Goal: Task Accomplishment & Management: Use online tool/utility

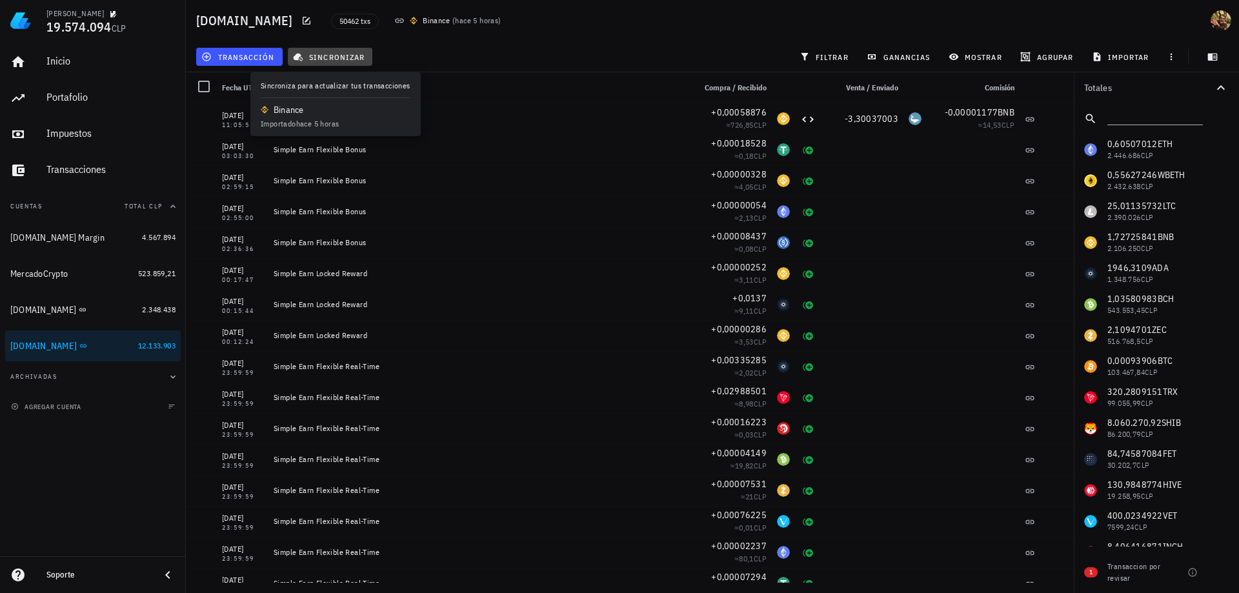
click at [335, 53] on span "sincronizar" at bounding box center [330, 57] width 69 height 10
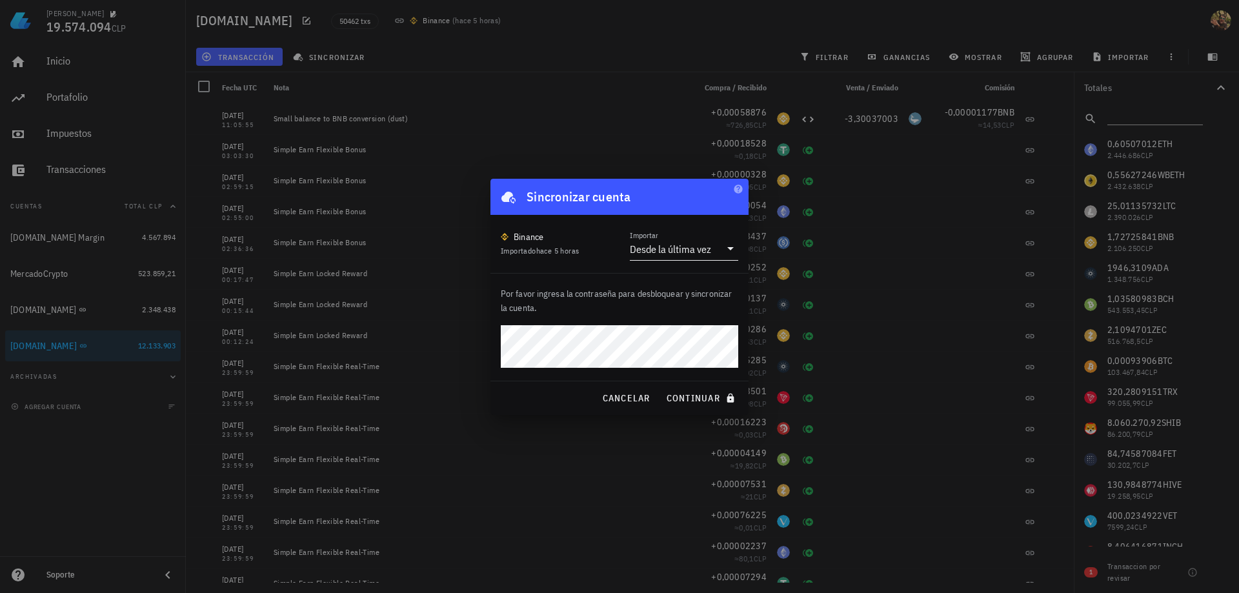
click at [671, 243] on div "Desde la última vez" at bounding box center [670, 249] width 81 height 13
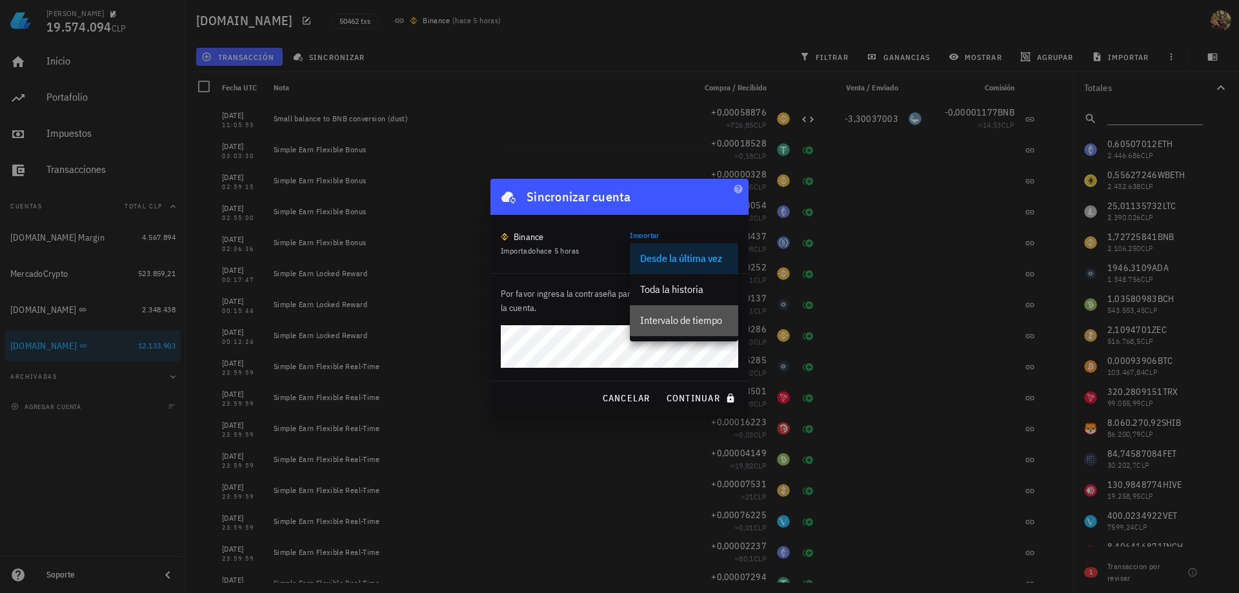
click at [674, 310] on div "Intervalo de tiempo" at bounding box center [684, 320] width 88 height 28
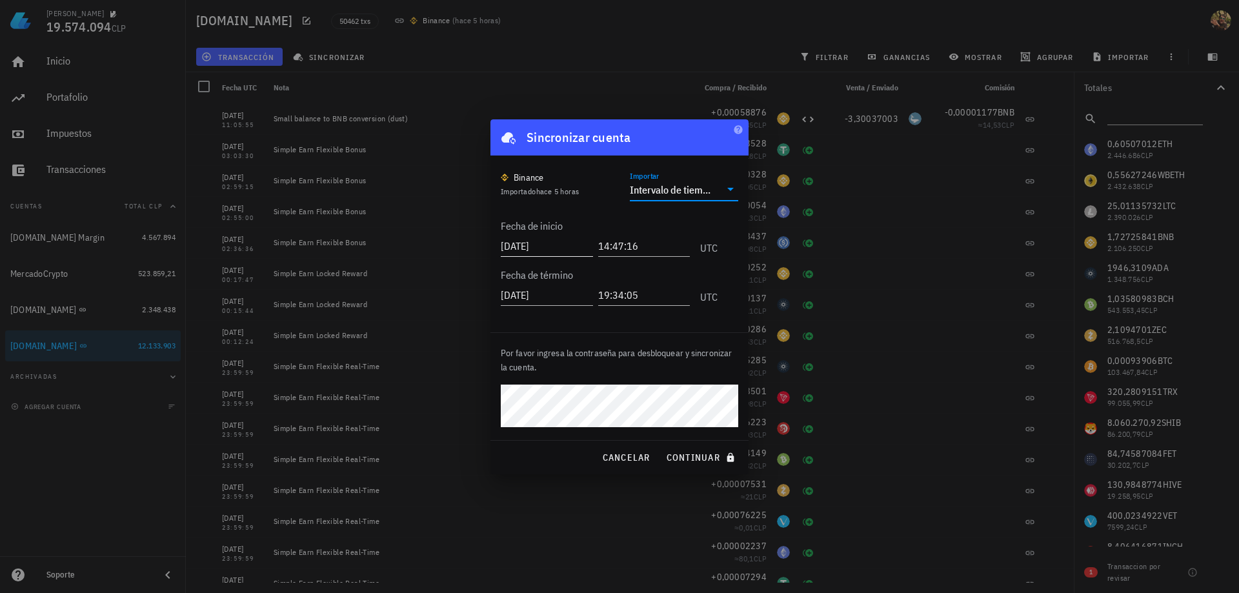
drag, startPoint x: 526, startPoint y: 248, endPoint x: 807, endPoint y: 234, distance: 281.7
click at [527, 248] on input "[DATE]" at bounding box center [547, 246] width 92 height 21
type input "[DATE]"
click at [527, 294] on input "[DATE]" at bounding box center [548, 295] width 95 height 21
type input "[DATE]"
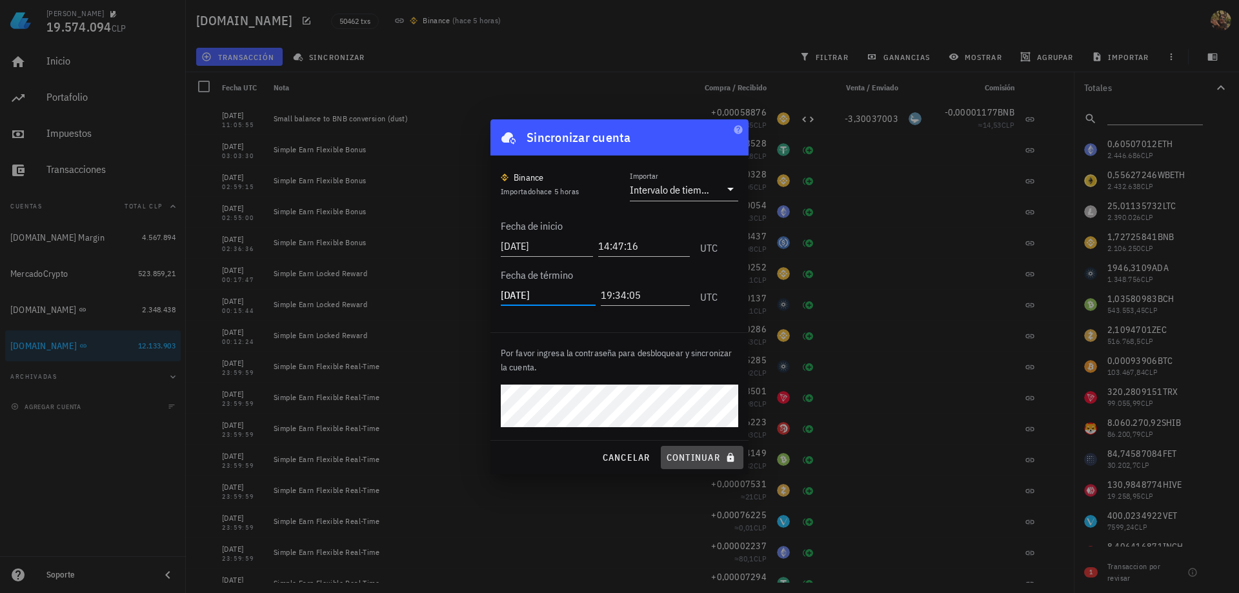
click at [697, 455] on span "continuar" at bounding box center [702, 458] width 72 height 12
